Goal: Task Accomplishment & Management: Manage account settings

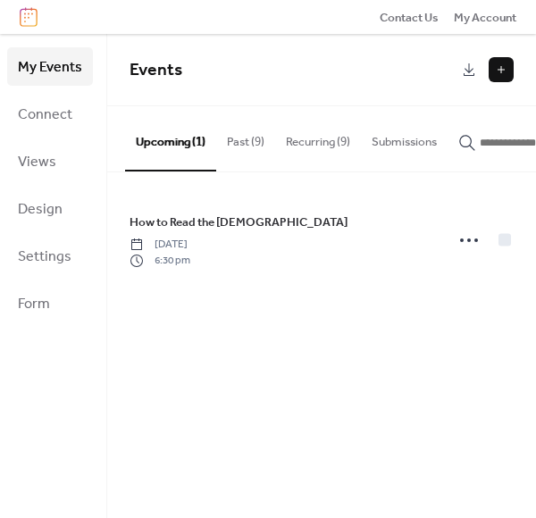
click at [303, 146] on button "Recurring (9)" at bounding box center [318, 137] width 86 height 63
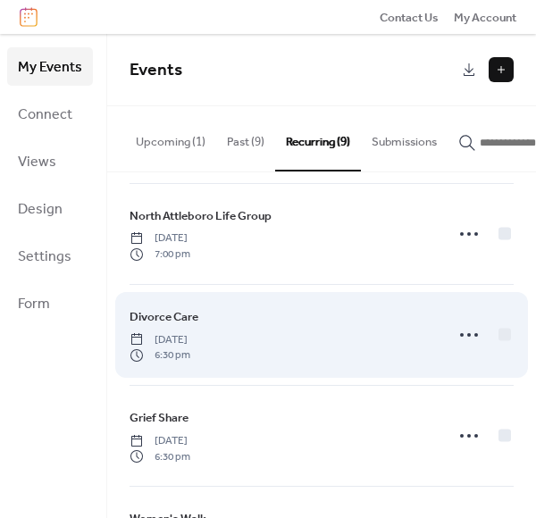
scroll to position [405, 0]
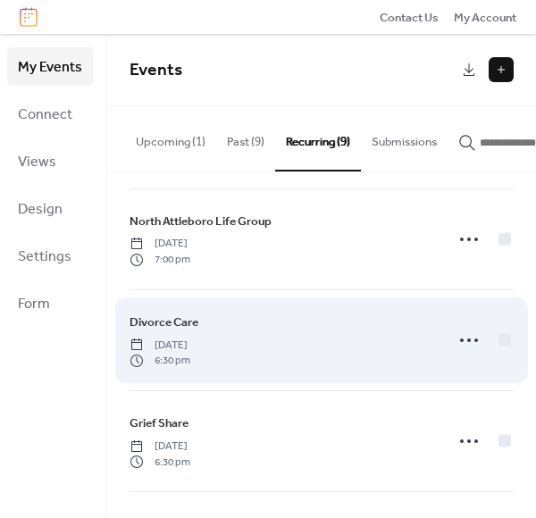
click at [190, 346] on span "Tuesday, September 9, 2025" at bounding box center [160, 346] width 61 height 16
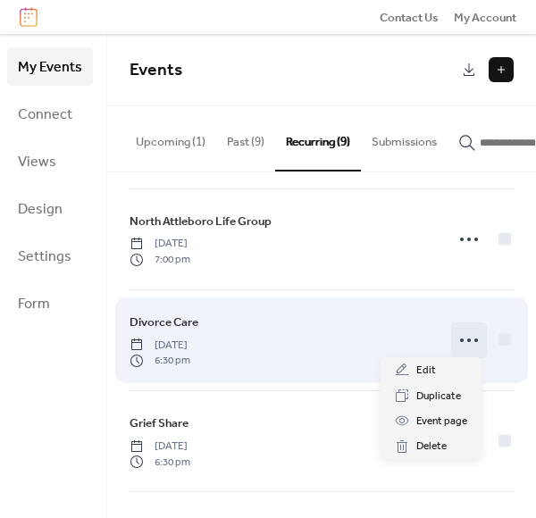
click at [469, 332] on icon at bounding box center [469, 340] width 29 height 29
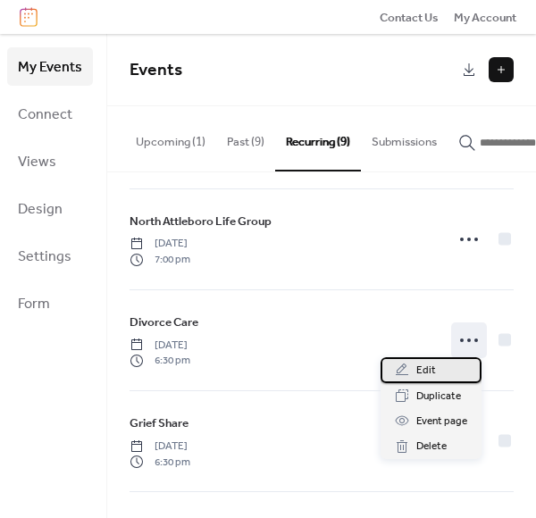
click at [447, 365] on div "Edit" at bounding box center [431, 369] width 101 height 25
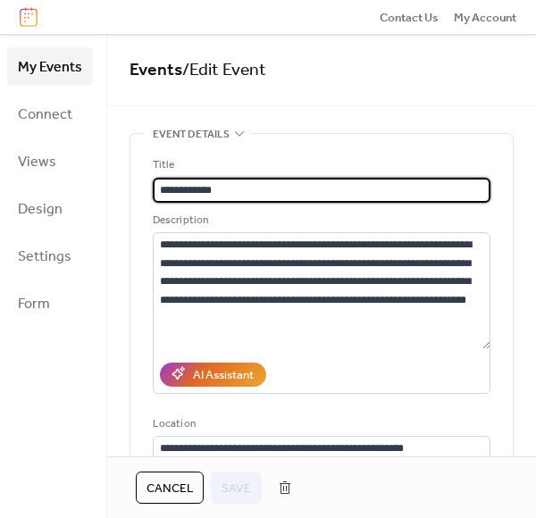
type input "**********"
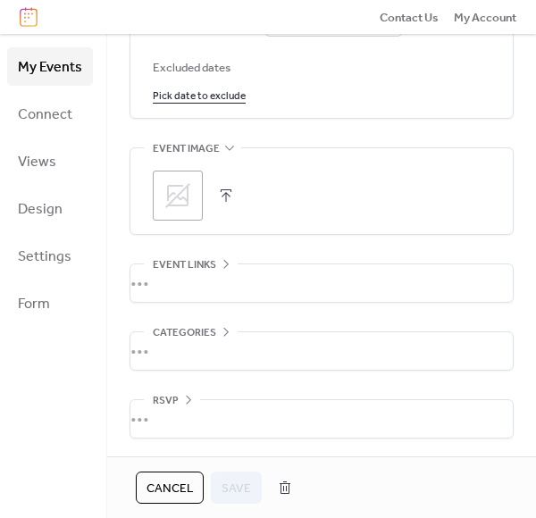
scroll to position [1139, 0]
click at [200, 286] on div "•••" at bounding box center [321, 283] width 382 height 38
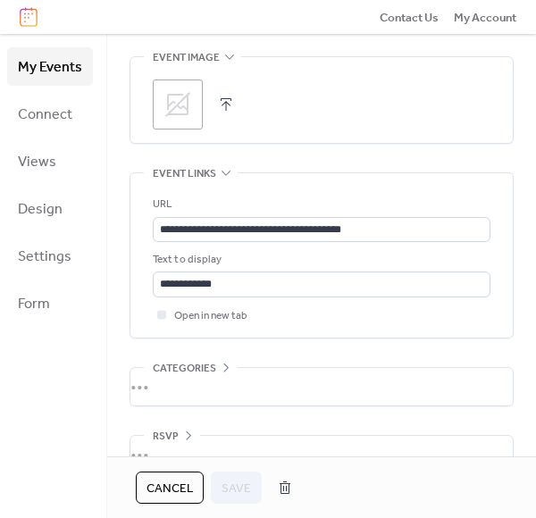
scroll to position [1230, 0]
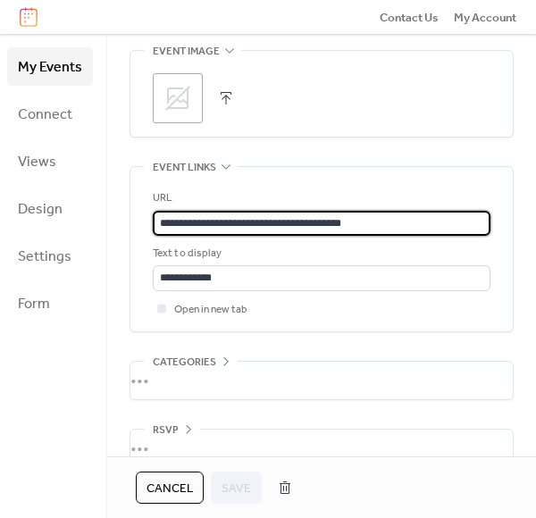
click at [235, 236] on input "**********" at bounding box center [322, 223] width 338 height 25
paste input "text"
type input "**********"
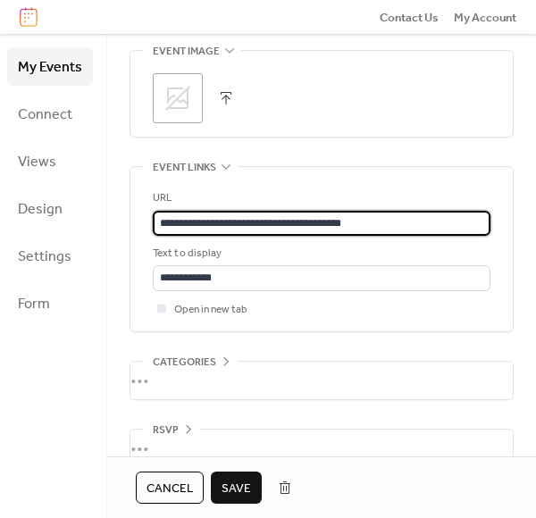
click at [240, 481] on span "Save" at bounding box center [236, 489] width 29 height 18
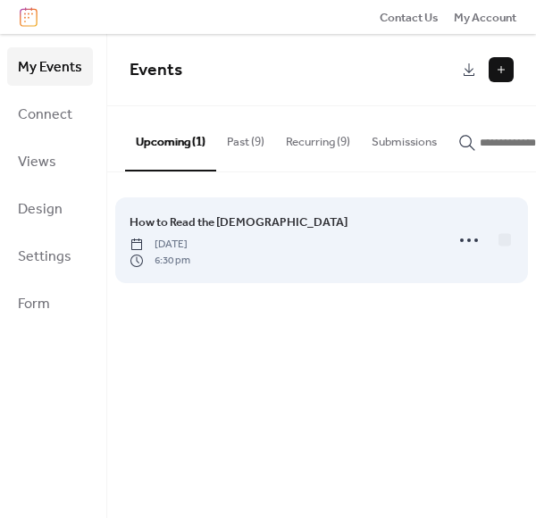
click at [190, 247] on span "[DATE]" at bounding box center [160, 245] width 61 height 16
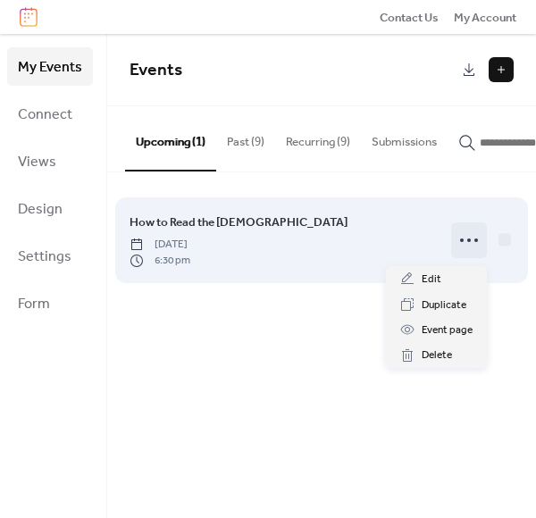
click at [471, 247] on icon at bounding box center [469, 240] width 29 height 29
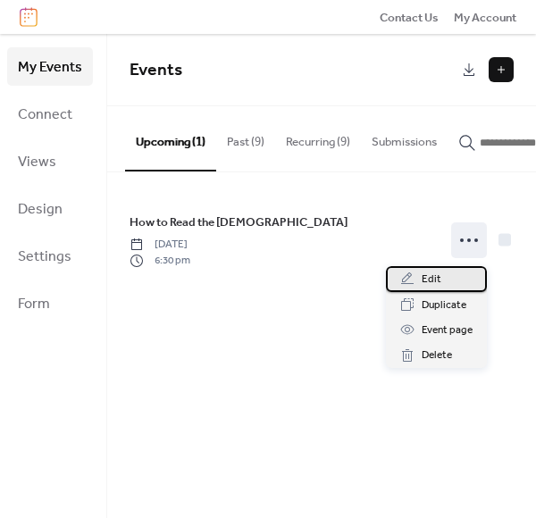
click at [426, 281] on span "Edit" at bounding box center [432, 280] width 20 height 18
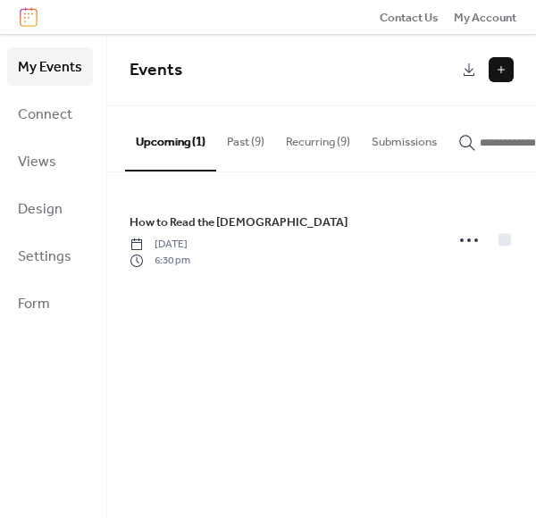
click at [311, 153] on button "Recurring (9)" at bounding box center [318, 137] width 86 height 63
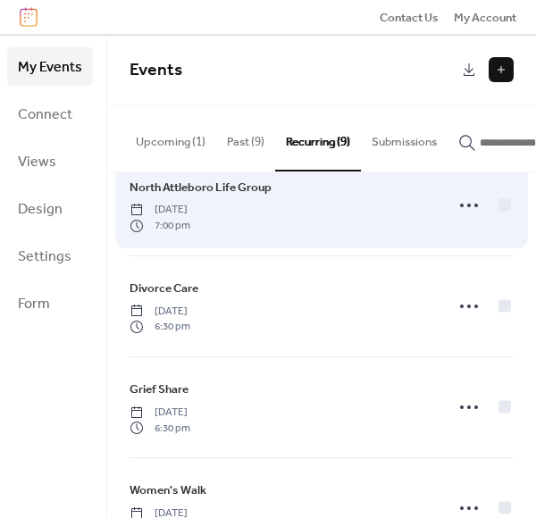
scroll to position [446, 0]
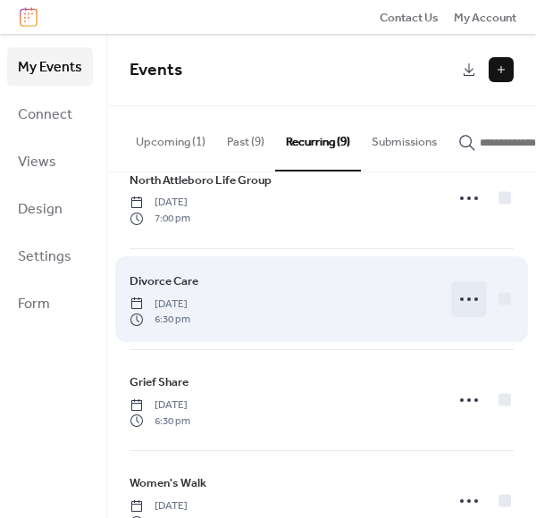
click at [466, 297] on icon at bounding box center [469, 299] width 29 height 29
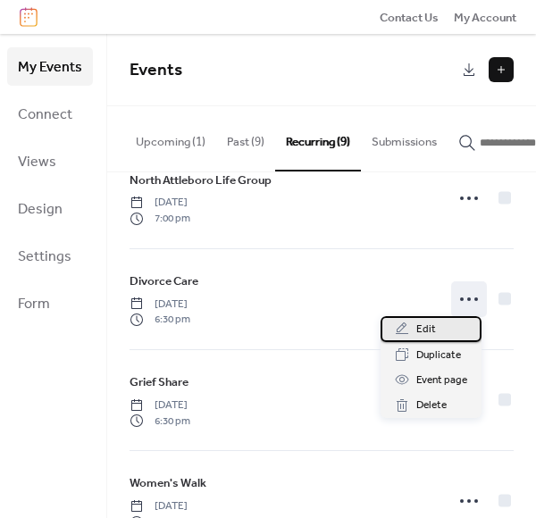
click at [454, 335] on div "Edit" at bounding box center [431, 328] width 101 height 25
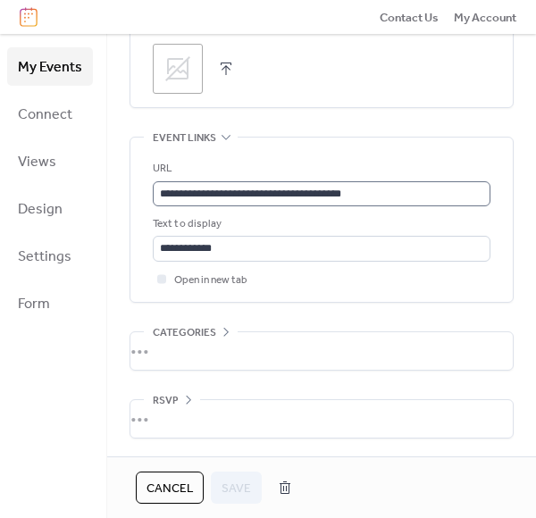
scroll to position [1269, 0]
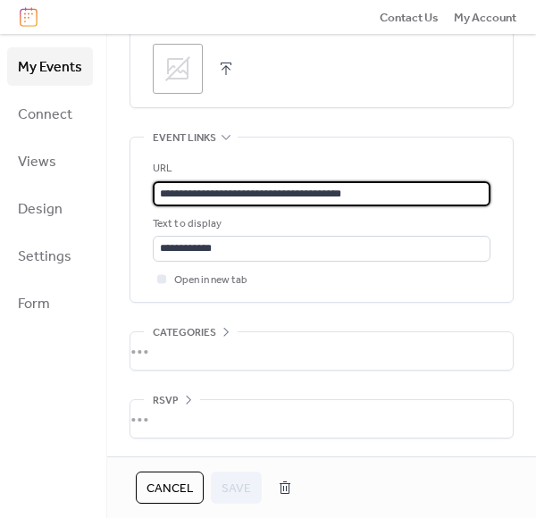
drag, startPoint x: 380, startPoint y: 194, endPoint x: 144, endPoint y: 192, distance: 235.8
click at [144, 192] on div "**********" at bounding box center [321, 220] width 382 height 164
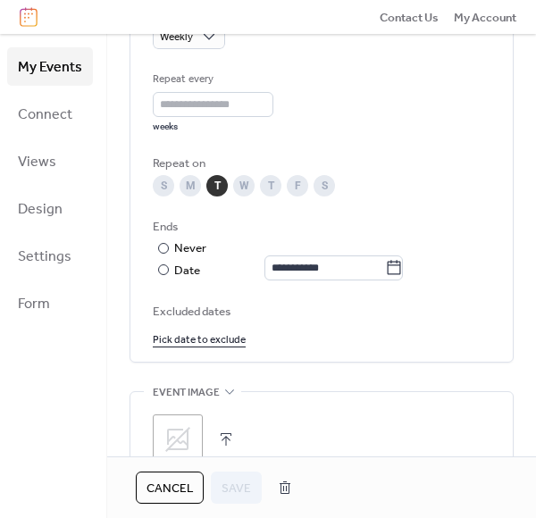
scroll to position [633, 0]
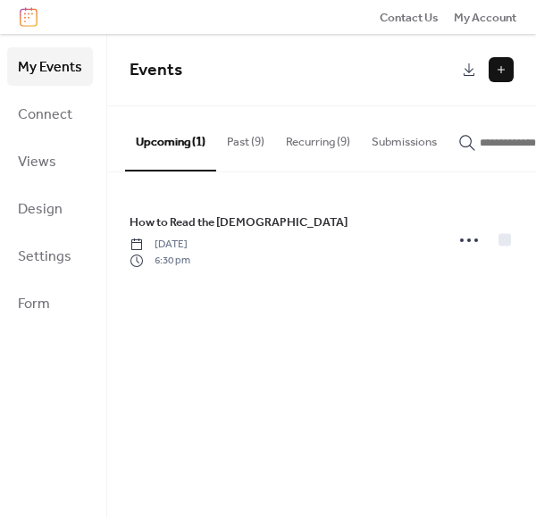
click at [306, 149] on button "Recurring (9)" at bounding box center [318, 137] width 86 height 63
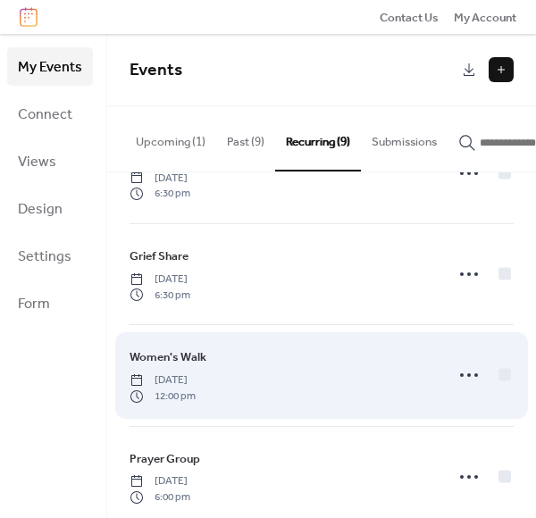
scroll to position [577, 0]
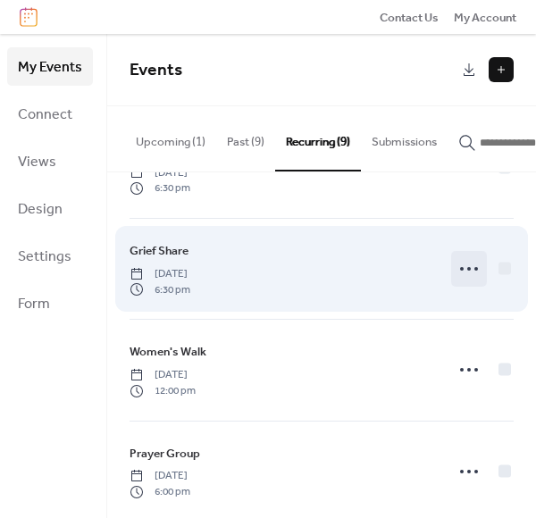
click at [468, 262] on icon at bounding box center [469, 269] width 29 height 29
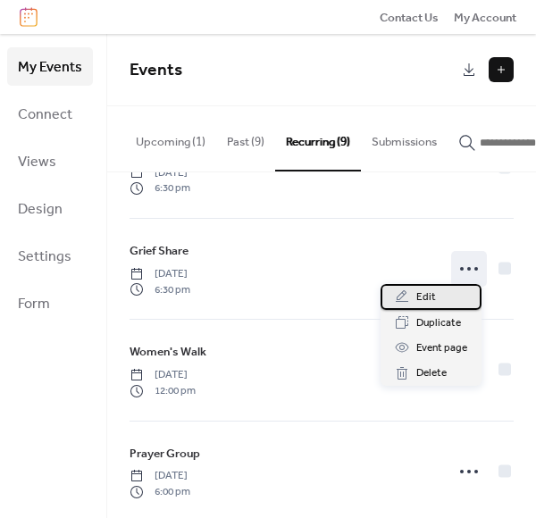
click at [456, 290] on div "Edit" at bounding box center [431, 296] width 101 height 25
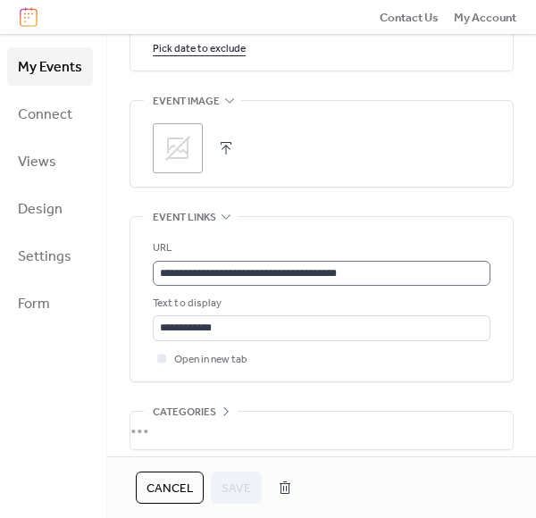
scroll to position [1181, 0]
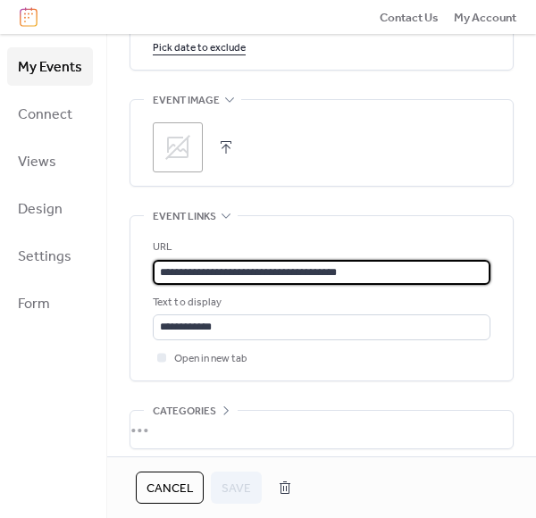
drag, startPoint x: 376, startPoint y: 280, endPoint x: 133, endPoint y: 280, distance: 243.0
click at [133, 280] on div "**********" at bounding box center [321, 298] width 382 height 164
paste input "text"
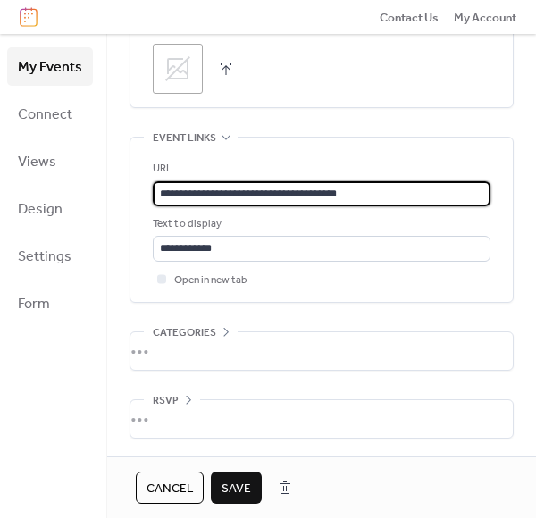
scroll to position [1269, 0]
type input "**********"
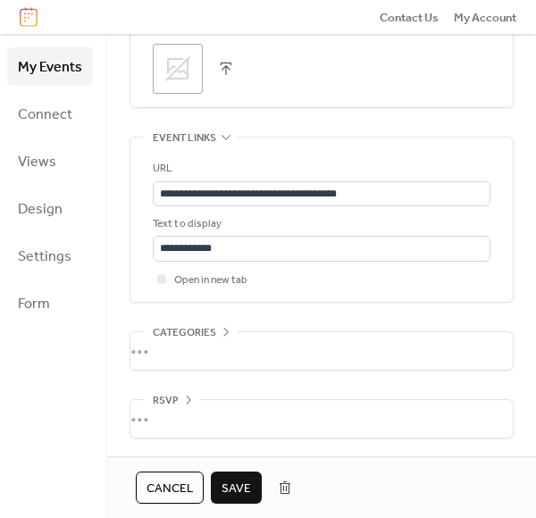
click at [238, 480] on span "Save" at bounding box center [236, 489] width 29 height 18
